Goal: Information Seeking & Learning: Learn about a topic

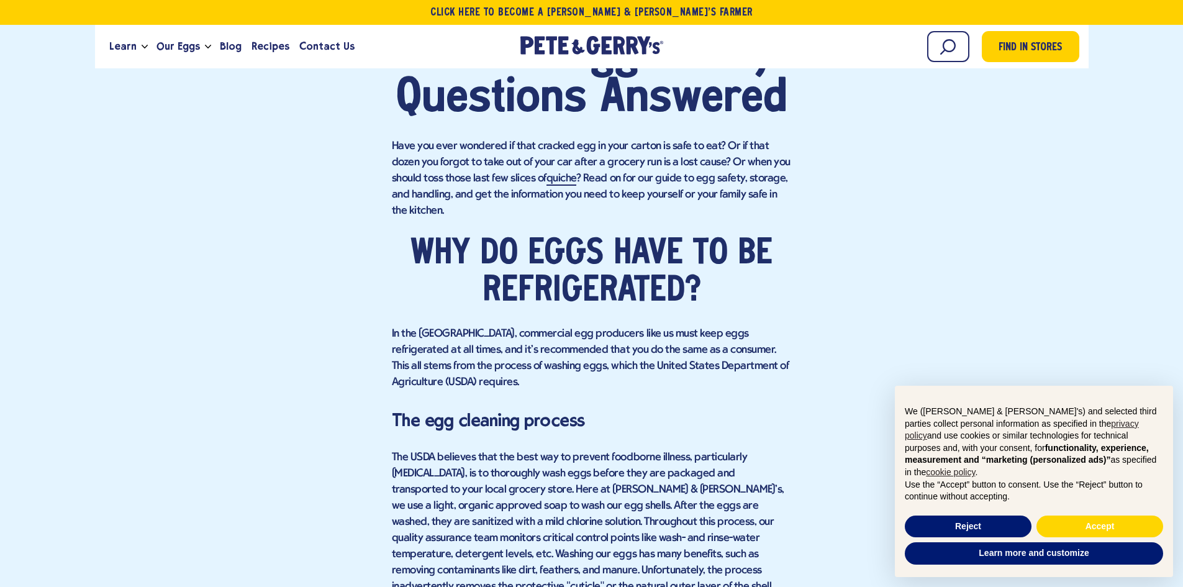
scroll to position [807, 0]
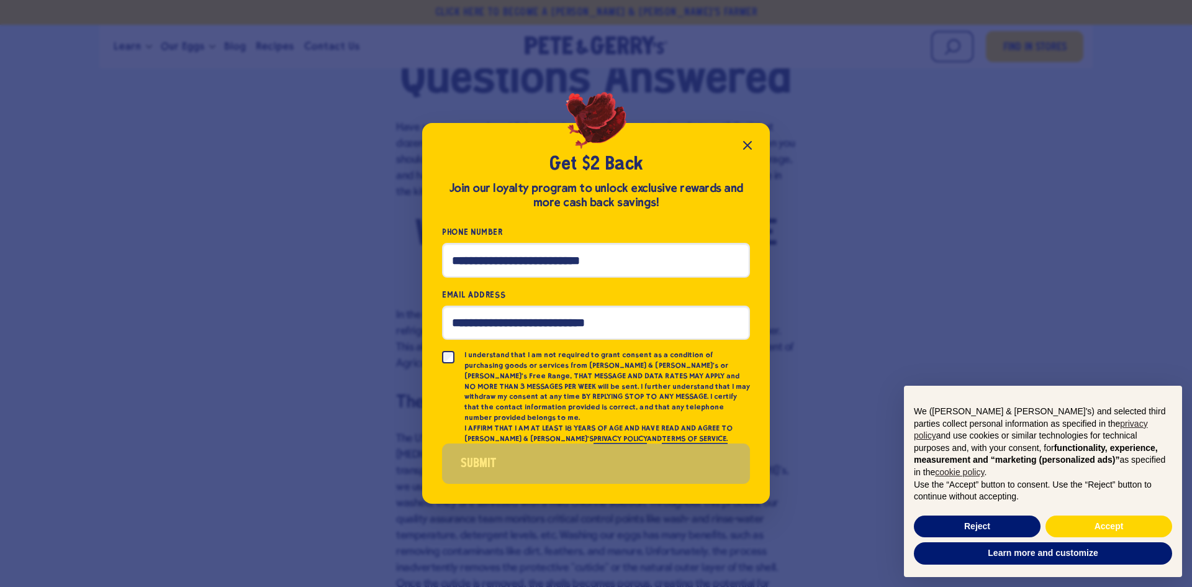
click at [745, 149] on icon "Close popup" at bounding box center [747, 145] width 15 height 15
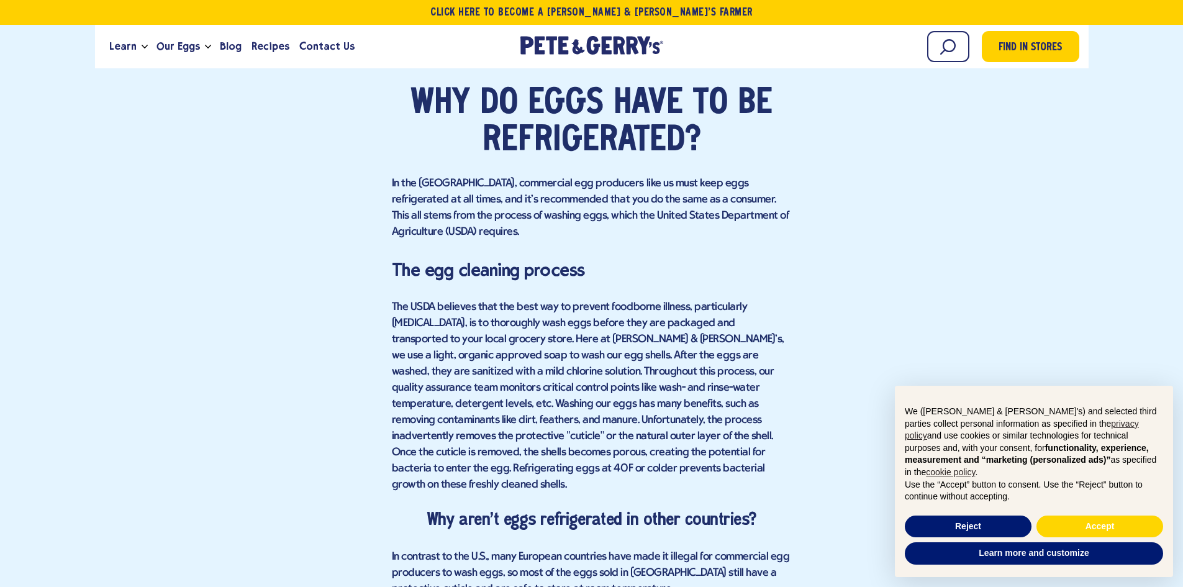
scroll to position [994, 0]
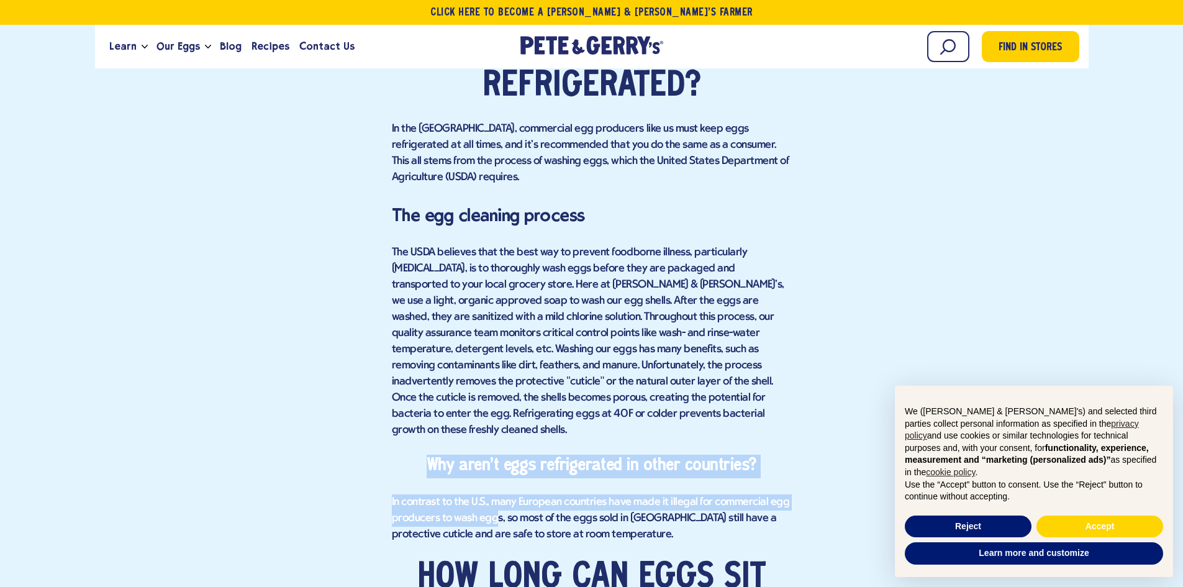
drag, startPoint x: 396, startPoint y: 442, endPoint x: 521, endPoint y: 525, distance: 149.7
click at [624, 494] on p "In contrast to the U.S., many European countries have made it illegal for comme…" at bounding box center [592, 518] width 400 height 48
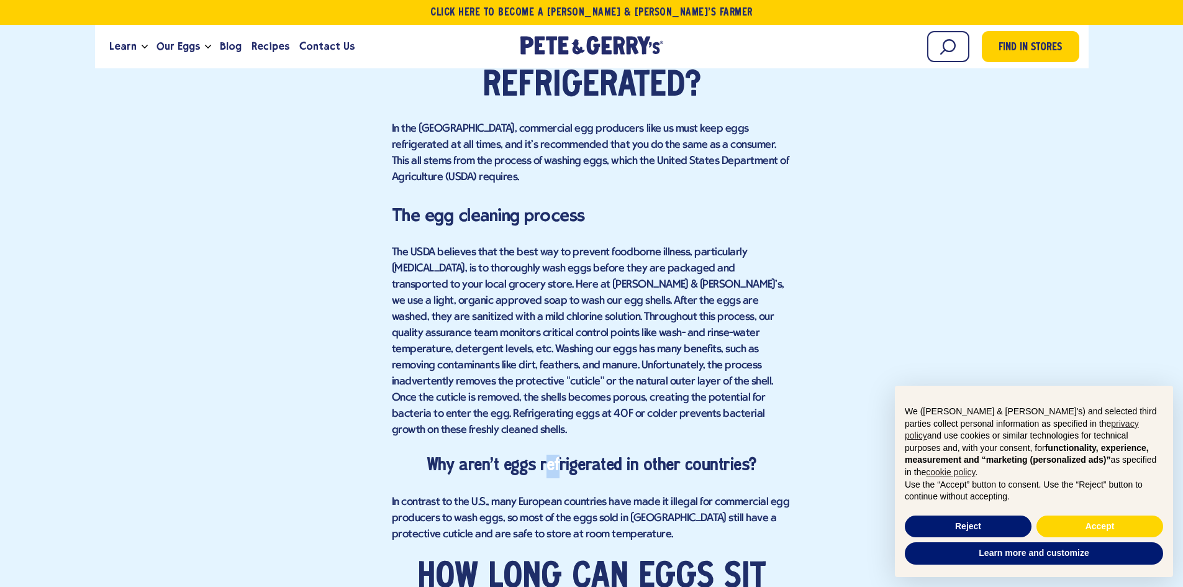
drag, startPoint x: 560, startPoint y: 446, endPoint x: 579, endPoint y: 450, distance: 19.0
click at [574, 455] on h4 "Why aren't eggs refrigerated in other countries?" at bounding box center [592, 467] width 400 height 24
click at [635, 459] on h4 "Why aren't eggs refrigerated in other countries?" at bounding box center [592, 467] width 400 height 24
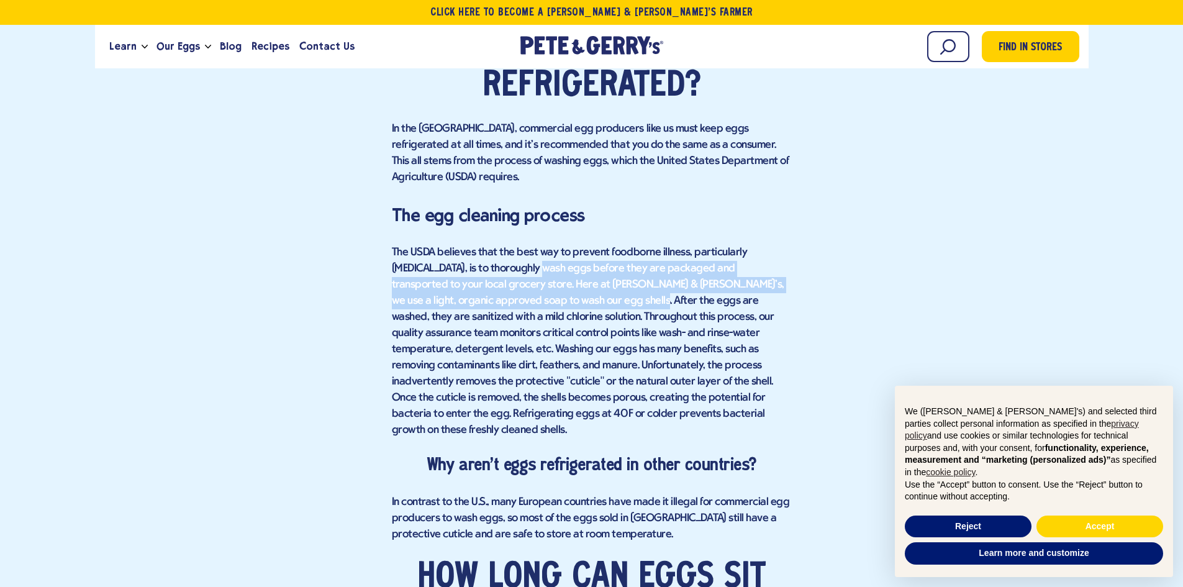
drag, startPoint x: 525, startPoint y: 303, endPoint x: 545, endPoint y: 329, distance: 32.8
click at [545, 329] on p "The USDA believes that the best way to prevent foodborne illness, particularly …" at bounding box center [592, 342] width 400 height 194
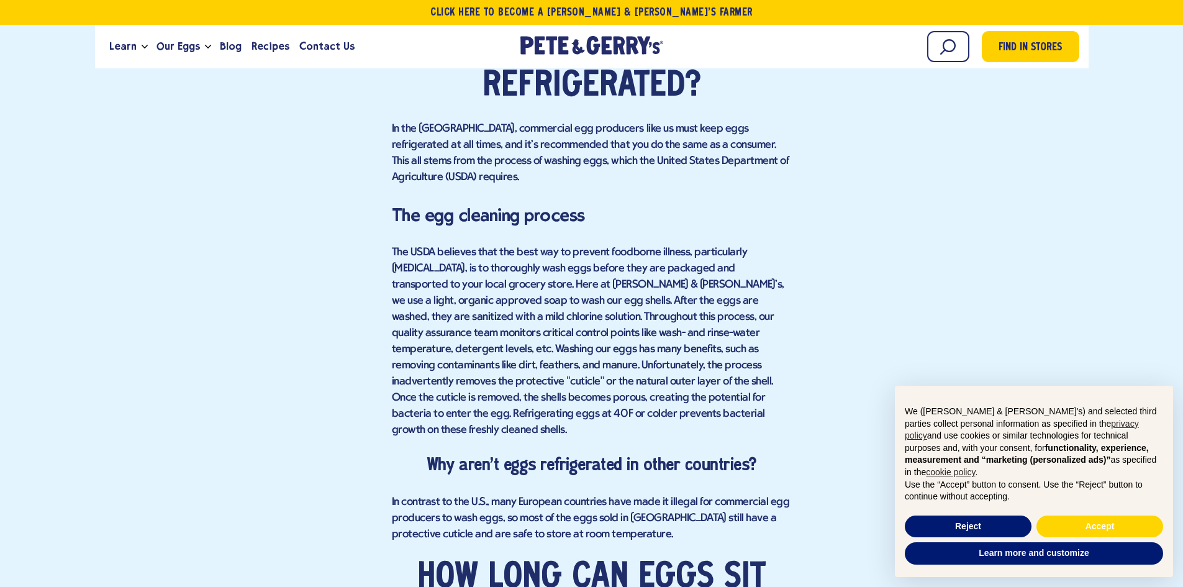
click at [549, 335] on p "The USDA believes that the best way to prevent foodborne illness, particularly …" at bounding box center [592, 342] width 400 height 194
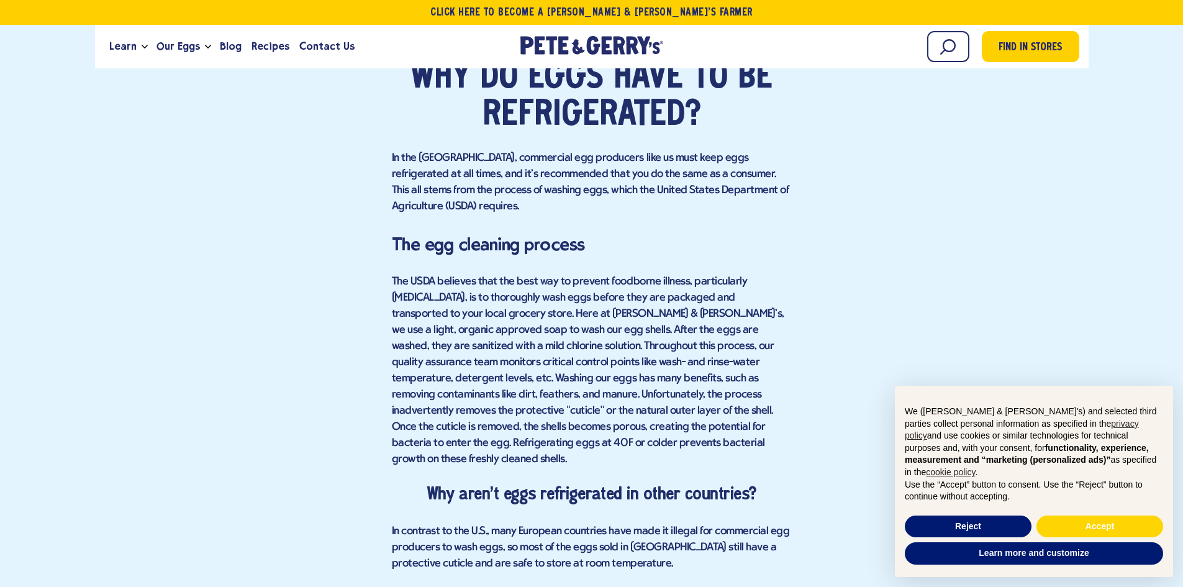
scroll to position [869, 0]
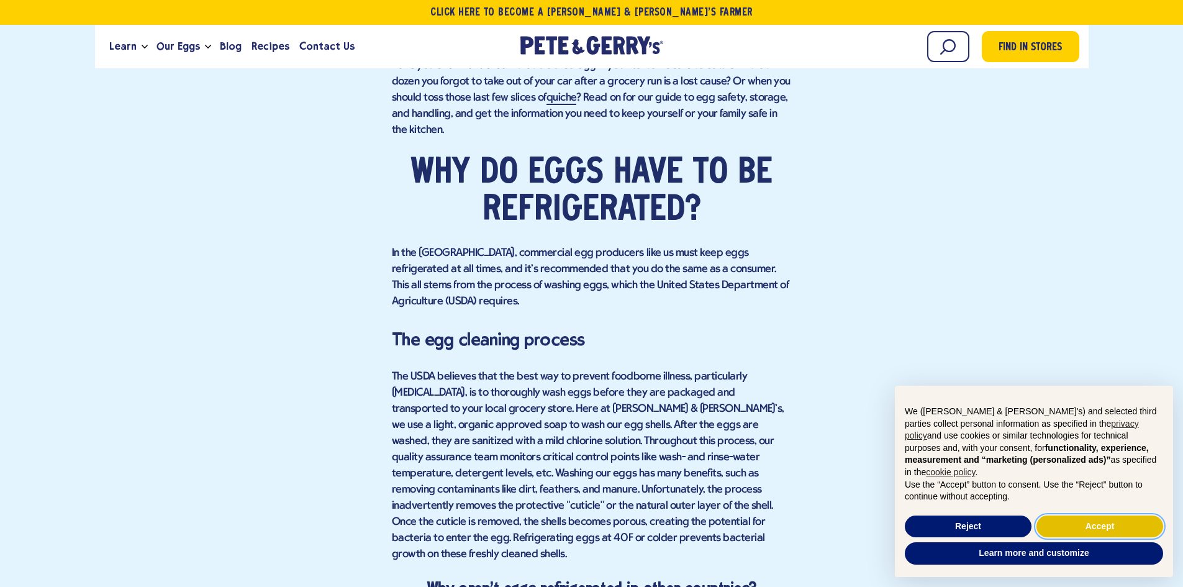
click at [1058, 518] on button "Accept" at bounding box center [1099, 526] width 127 height 22
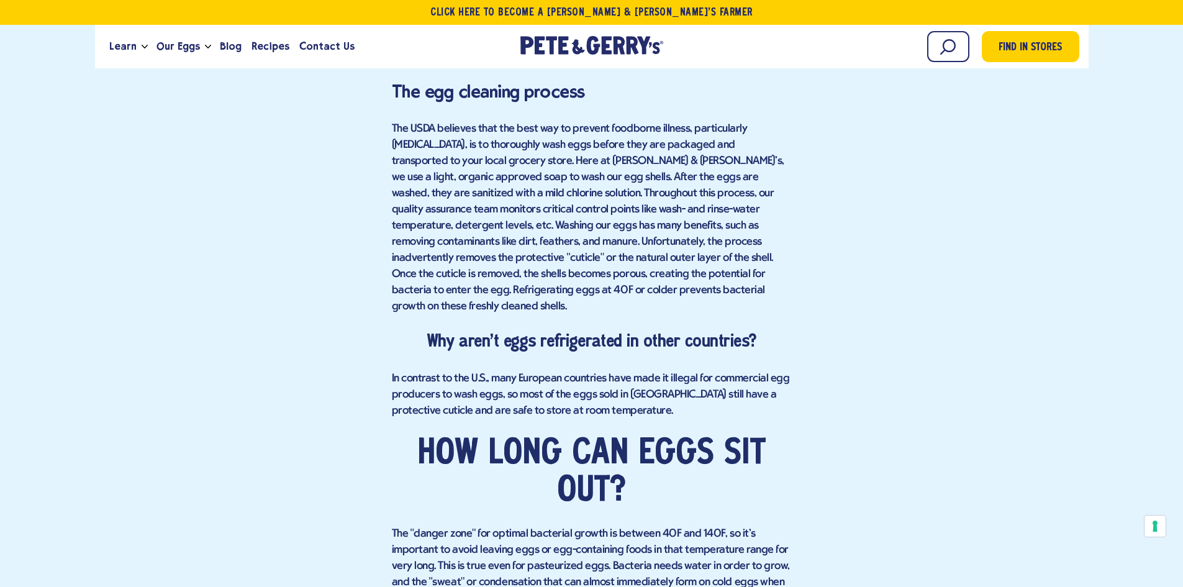
scroll to position [1118, 0]
